Goal: Task Accomplishment & Management: Manage account settings

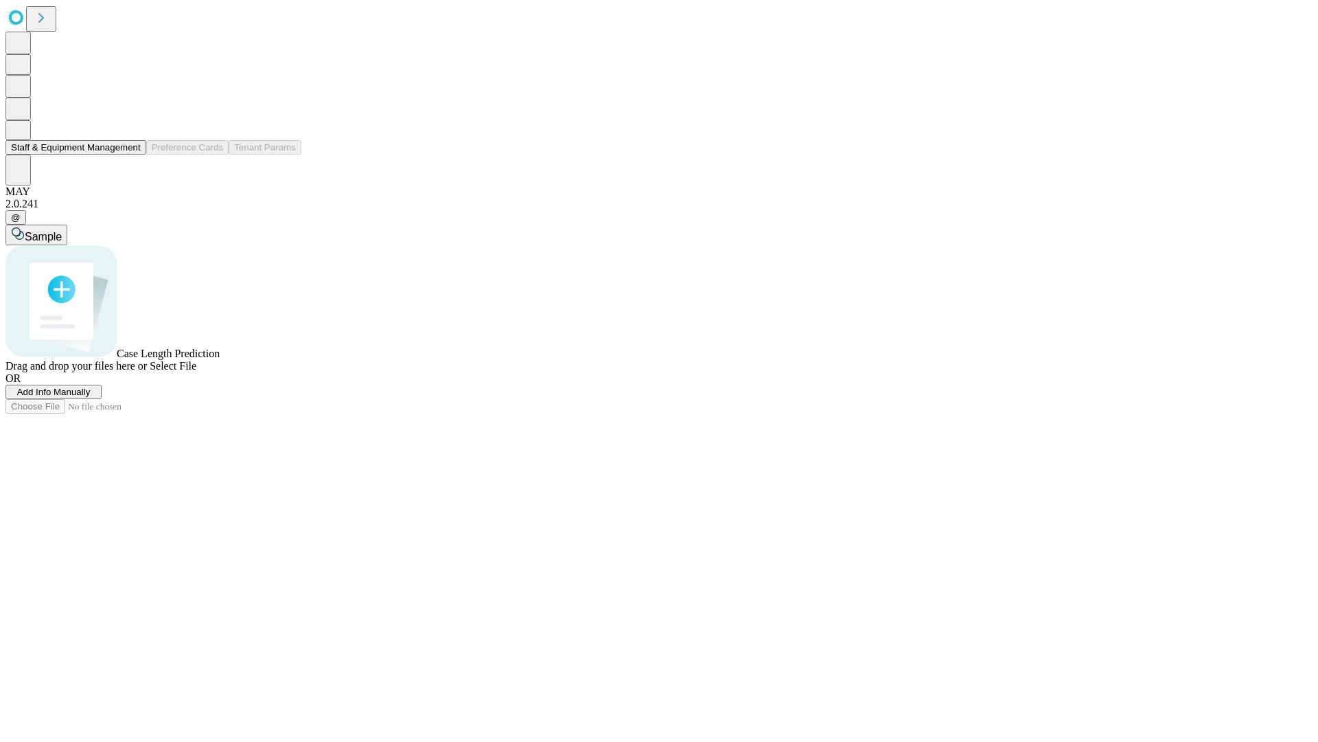
click at [131, 155] on button "Staff & Equipment Management" at bounding box center [75, 147] width 141 height 14
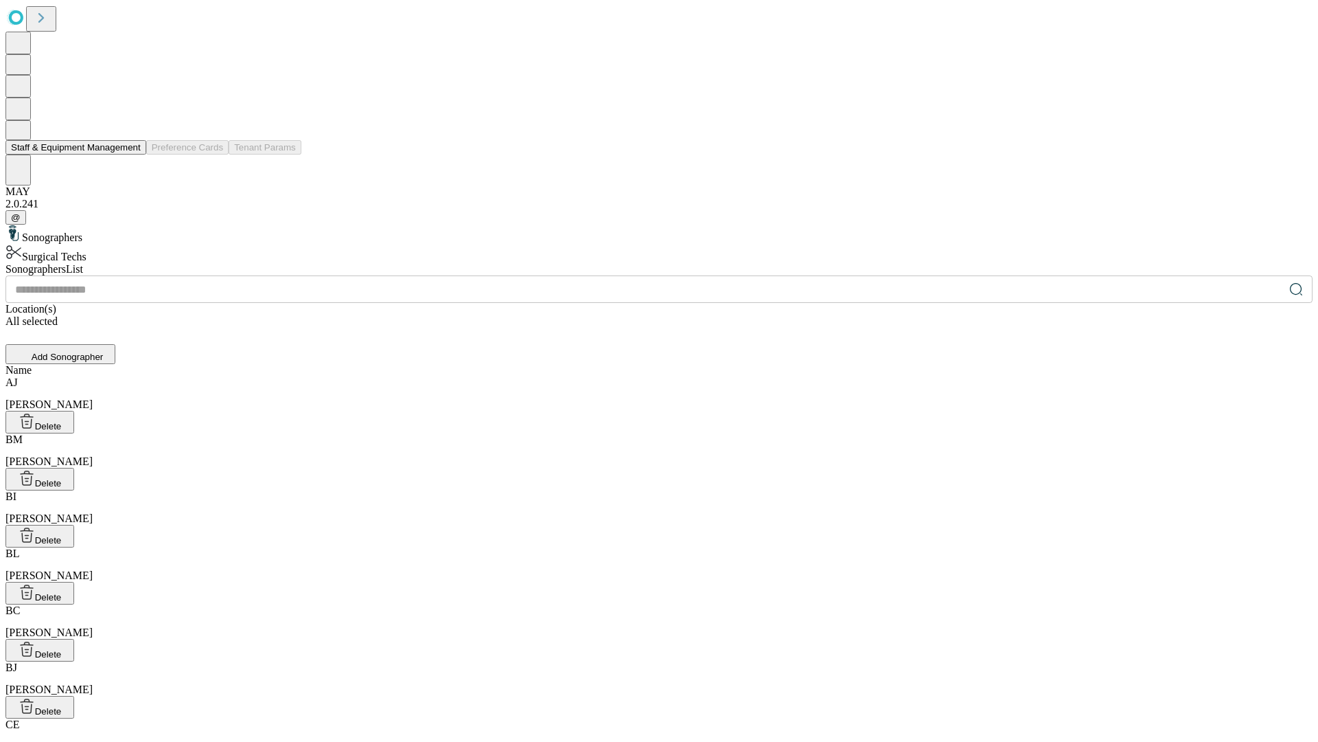
click at [131, 155] on button "Staff & Equipment Management" at bounding box center [75, 147] width 141 height 14
